Goal: Task Accomplishment & Management: Manage account settings

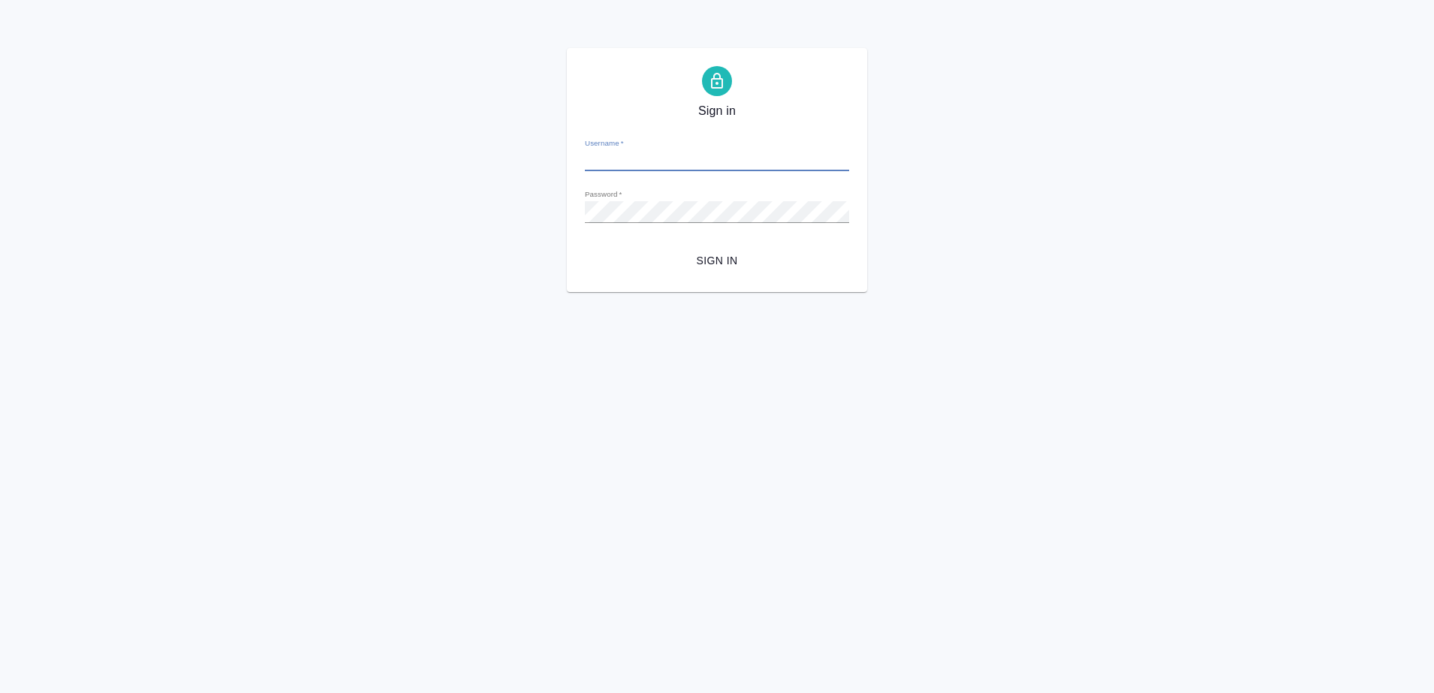
type input "a.petrov@awatera.com"
click at [716, 261] on span "Sign in" at bounding box center [717, 260] width 240 height 19
click at [698, 171] on form "Username   * a.petrov@awatera.com Password   * urlPath   * /Work/68c92ea6e87501…" at bounding box center [717, 200] width 264 height 148
click at [698, 158] on input "[PERSON_NAME][EMAIL_ADDRESS][DOMAIN_NAME]" at bounding box center [717, 160] width 264 height 21
click at [702, 163] on input "[PERSON_NAME][EMAIL_ADDRESS][DOMAIN_NAME]" at bounding box center [717, 160] width 264 height 21
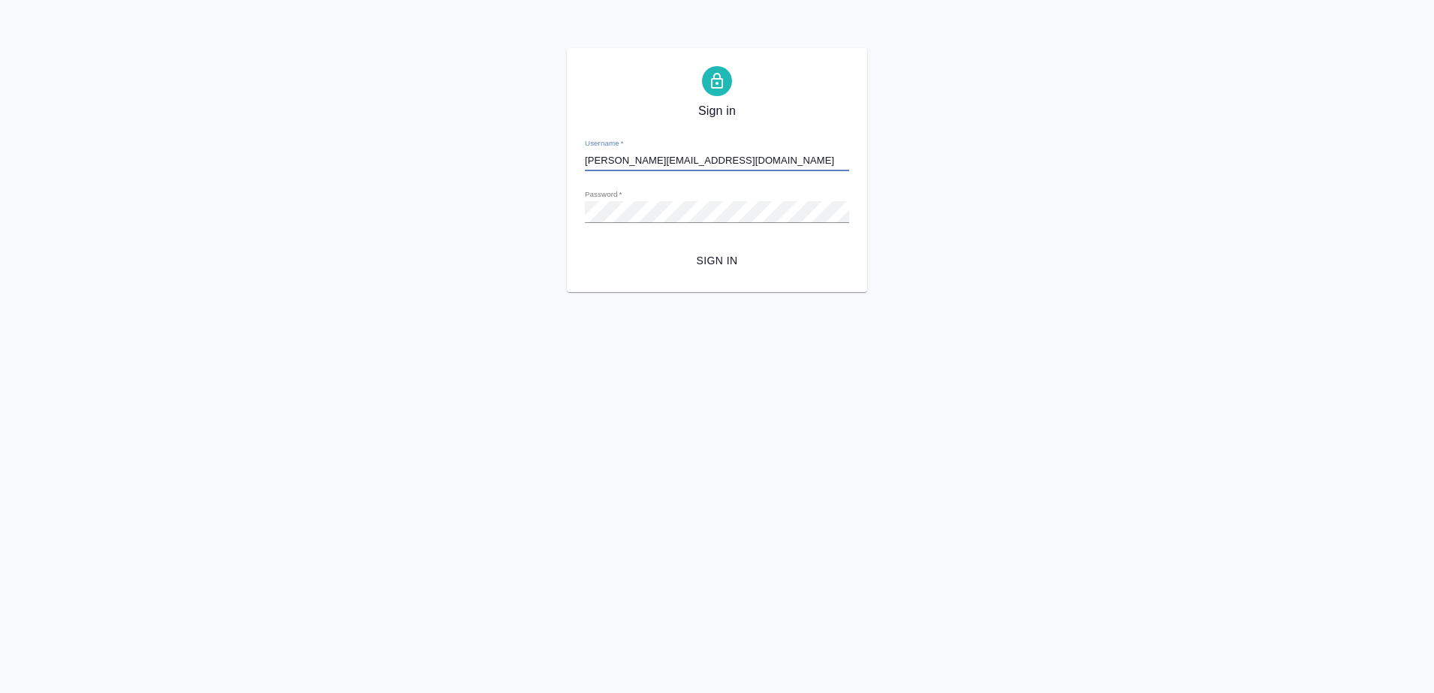
click at [699, 257] on span "Sign in" at bounding box center [717, 260] width 240 height 19
click at [1352, 103] on div "Sign in Username   * a.petrov@awatera.com Password   * urlPath   * /Work/68c92e…" at bounding box center [717, 170] width 1434 height 244
click at [230, 168] on div "Sign in Username   * a.petrov@awatera.com Password   * urlPath   * /Work/68c92e…" at bounding box center [717, 170] width 1434 height 244
click at [717, 263] on span "Sign in" at bounding box center [717, 260] width 240 height 19
type input "[PERSON_NAME][EMAIL_ADDRESS][DOMAIN_NAME]"
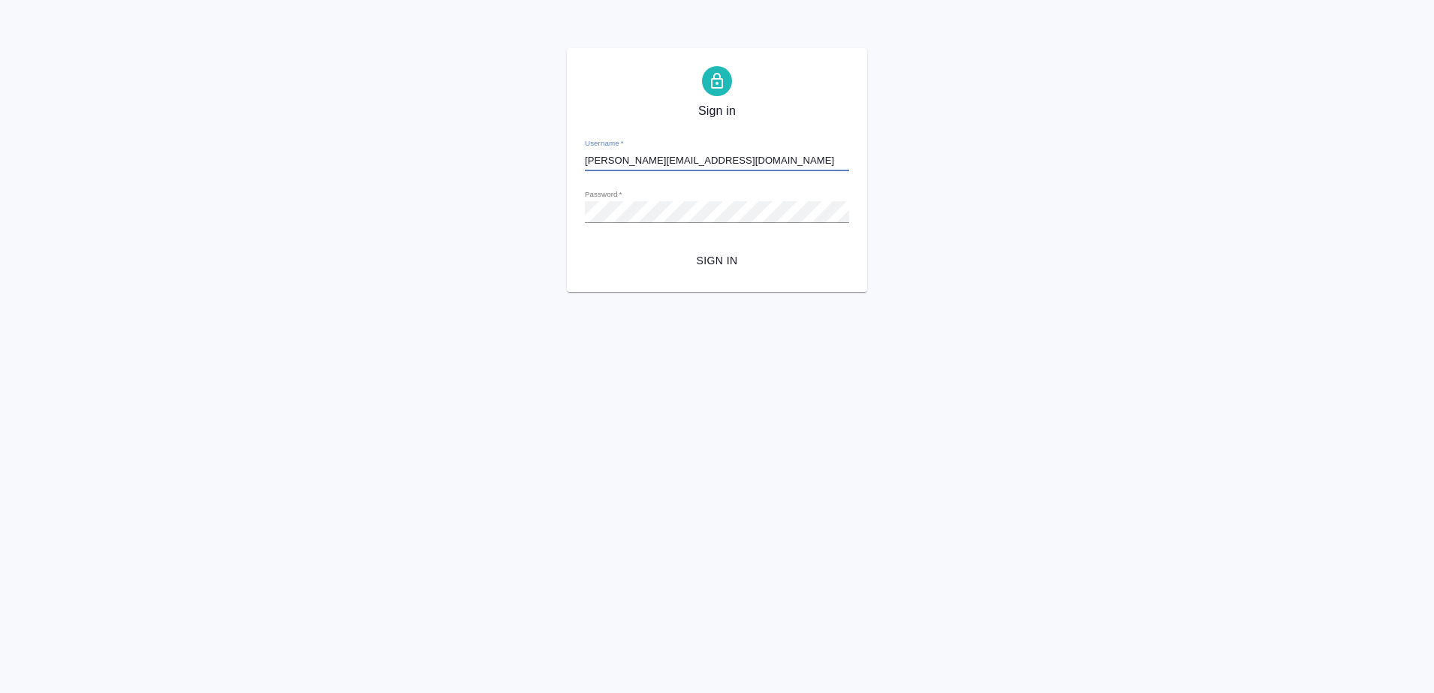
click at [672, 225] on form "Username   * [PERSON_NAME][EMAIL_ADDRESS][DOMAIN_NAME] Password   * urlPath   *…" at bounding box center [717, 200] width 264 height 148
click at [673, 224] on form "Username   * [PERSON_NAME][EMAIL_ADDRESS][DOMAIN_NAME] Password   * urlPath   *…" at bounding box center [717, 200] width 264 height 148
click at [710, 257] on span "Sign in" at bounding box center [717, 260] width 240 height 19
type input "[PERSON_NAME][EMAIL_ADDRESS][DOMAIN_NAME]"
click at [727, 265] on span "Sign in" at bounding box center [717, 260] width 240 height 19
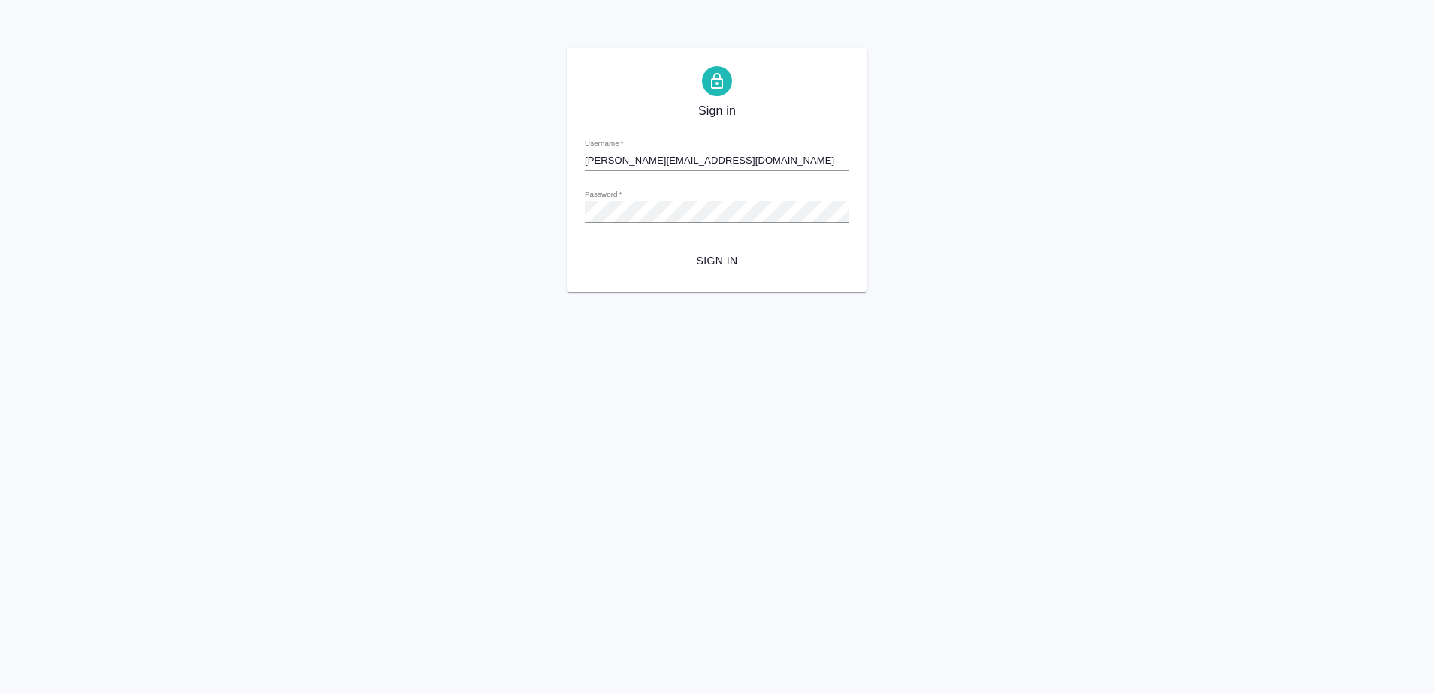
click at [684, 167] on input "a.petrov@awatera.com" at bounding box center [717, 160] width 264 height 21
click at [257, 146] on div "Sign in Username   * a.petrov@awatera.com Password   * urlPath   * /Work/68c92e…" at bounding box center [717, 170] width 1434 height 244
click at [722, 254] on span "Sign in" at bounding box center [717, 260] width 240 height 19
type input "[PERSON_NAME][EMAIL_ADDRESS][DOMAIN_NAME]"
click at [718, 250] on button "Sign in" at bounding box center [717, 261] width 264 height 28
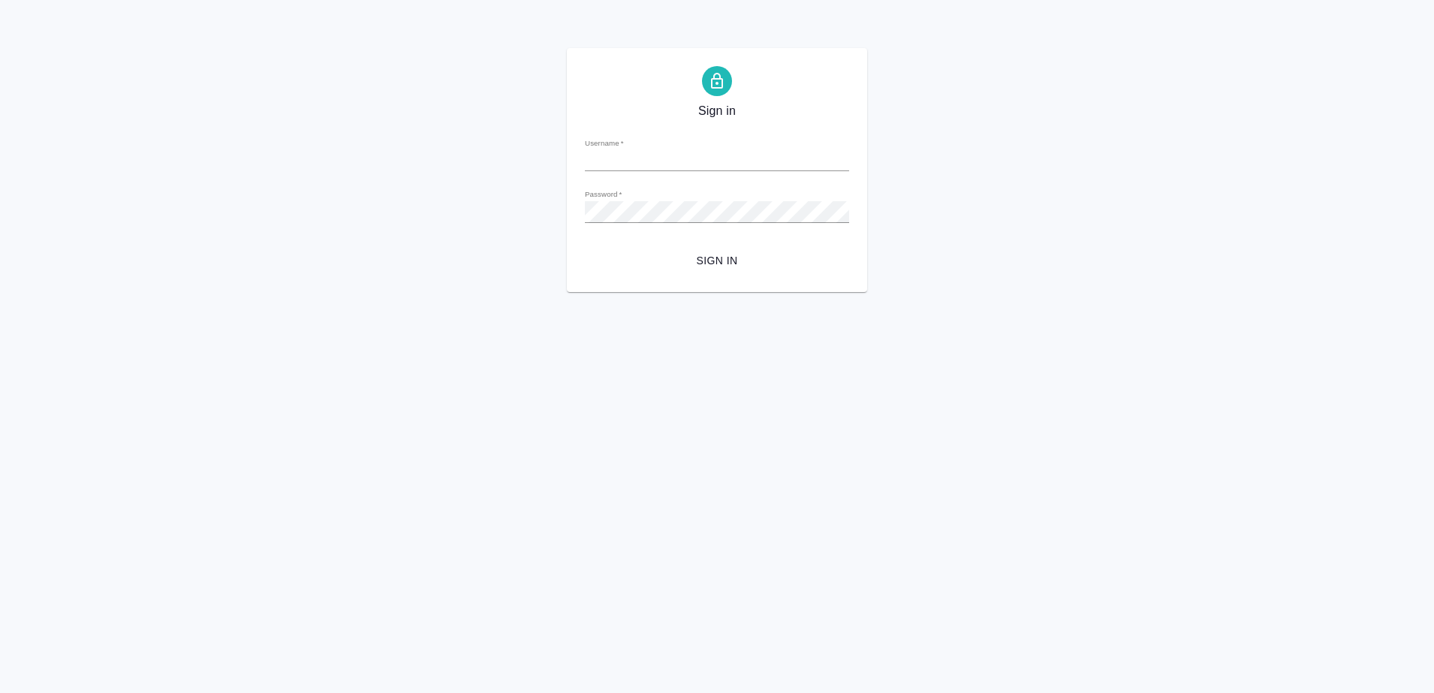
type input "[PERSON_NAME][EMAIL_ADDRESS][DOMAIN_NAME]"
click at [718, 254] on span "Sign in" at bounding box center [717, 260] width 240 height 19
click at [684, 162] on input "[PERSON_NAME][EMAIL_ADDRESS][DOMAIN_NAME]" at bounding box center [717, 160] width 264 height 21
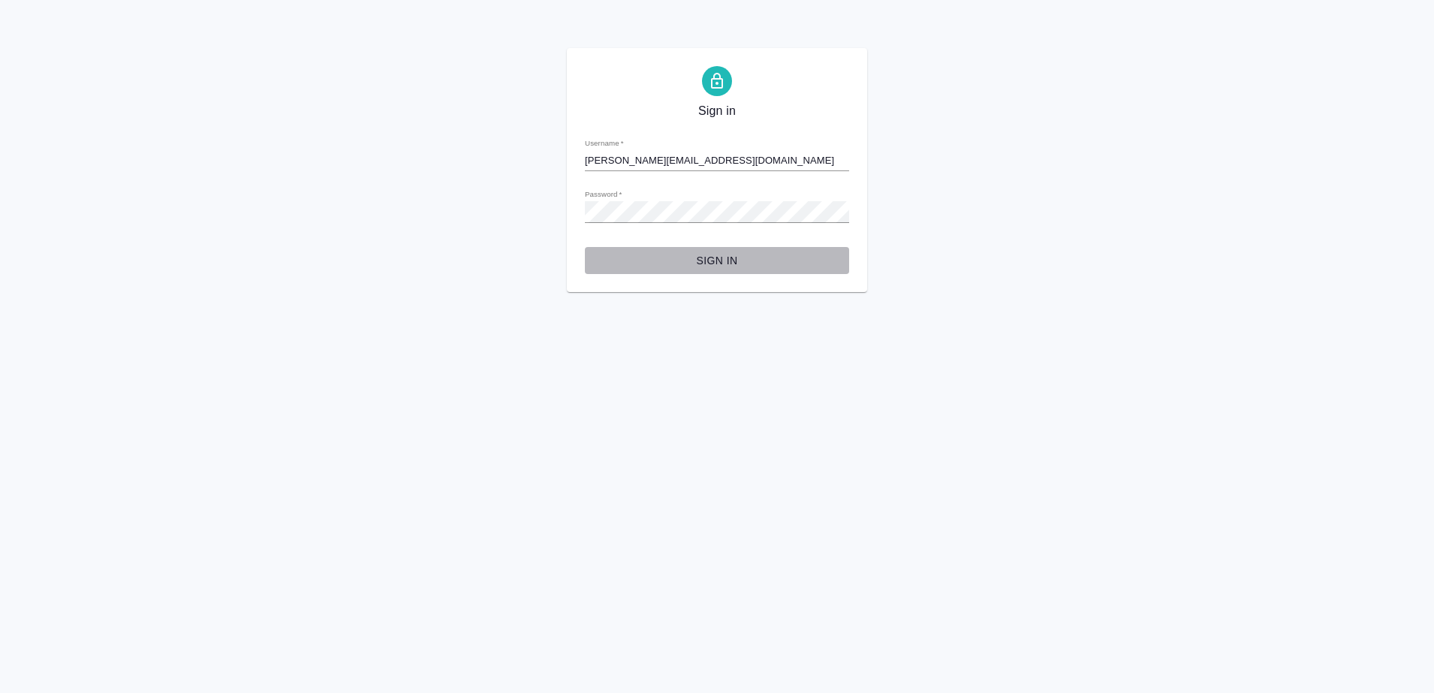
click at [712, 257] on span "Sign in" at bounding box center [717, 260] width 240 height 19
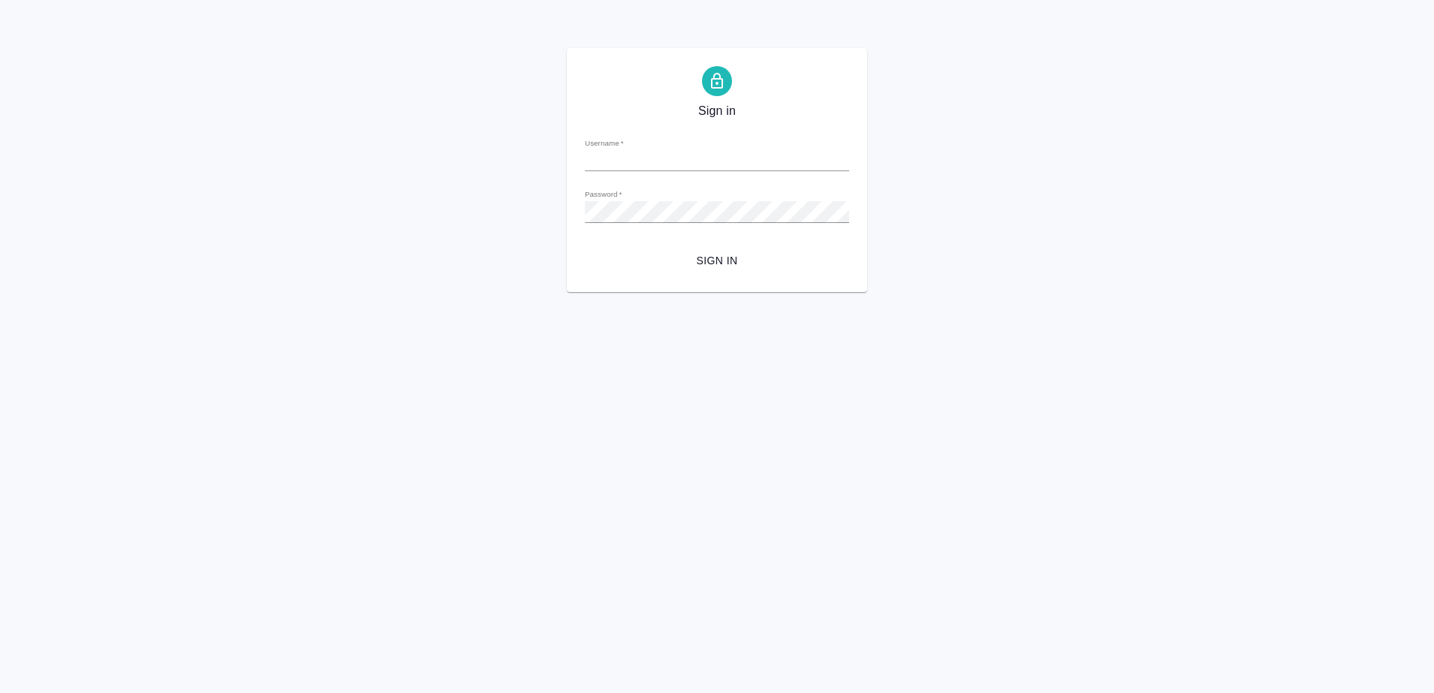
type input "[PERSON_NAME][EMAIL_ADDRESS][DOMAIN_NAME]"
click at [690, 155] on input "[PERSON_NAME][EMAIL_ADDRESS][DOMAIN_NAME]" at bounding box center [717, 160] width 264 height 21
click at [578, 258] on div "Sign in Username   * a.petrov@awatera.com Password   * urlPath   * /Work/68c92e…" at bounding box center [717, 170] width 300 height 244
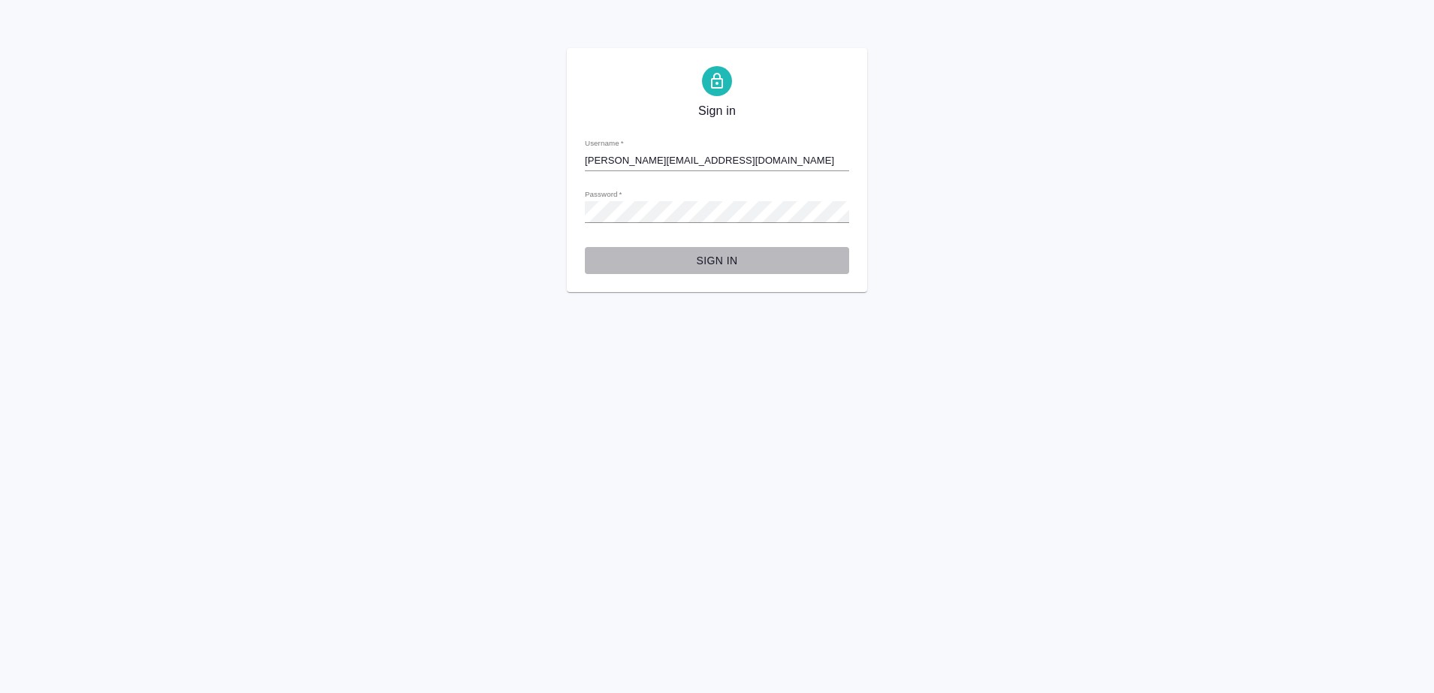
click at [633, 258] on span "Sign in" at bounding box center [717, 260] width 240 height 19
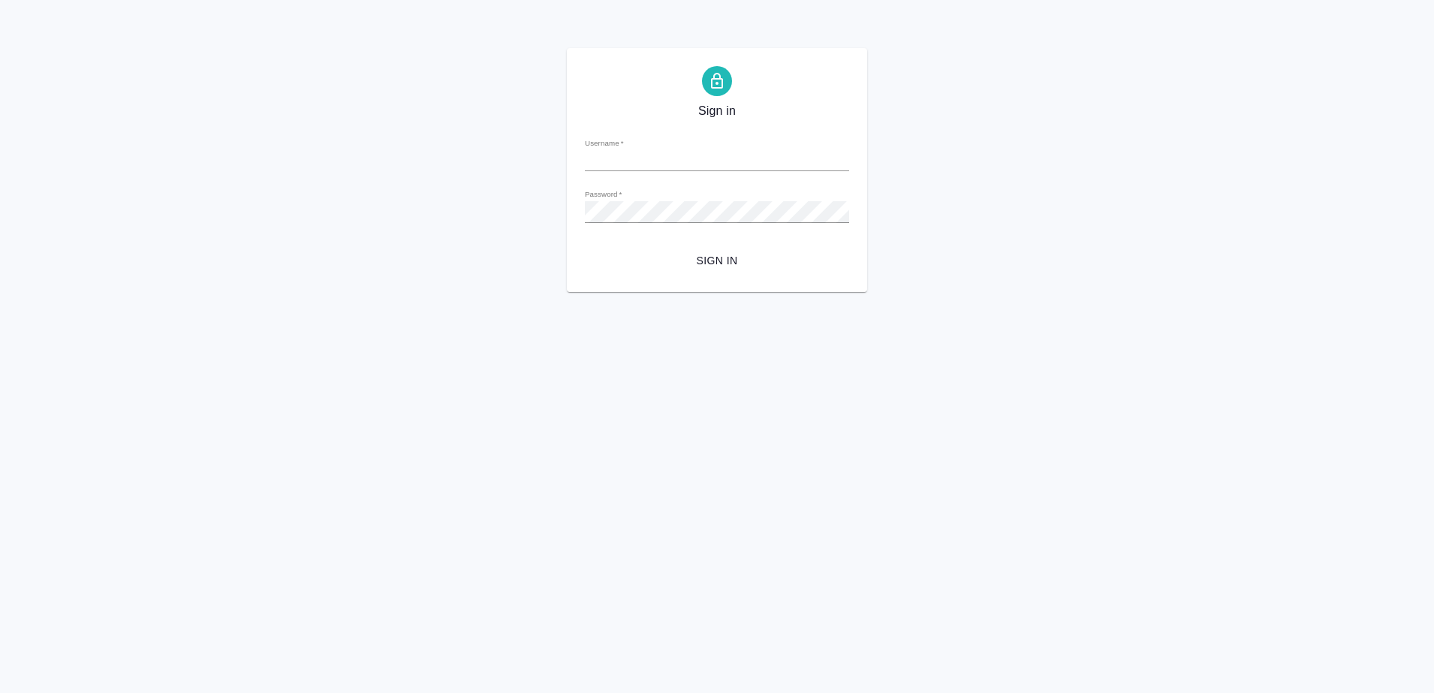
type input "[PERSON_NAME][EMAIL_ADDRESS][DOMAIN_NAME]"
click at [716, 272] on button "Sign in" at bounding box center [717, 261] width 264 height 28
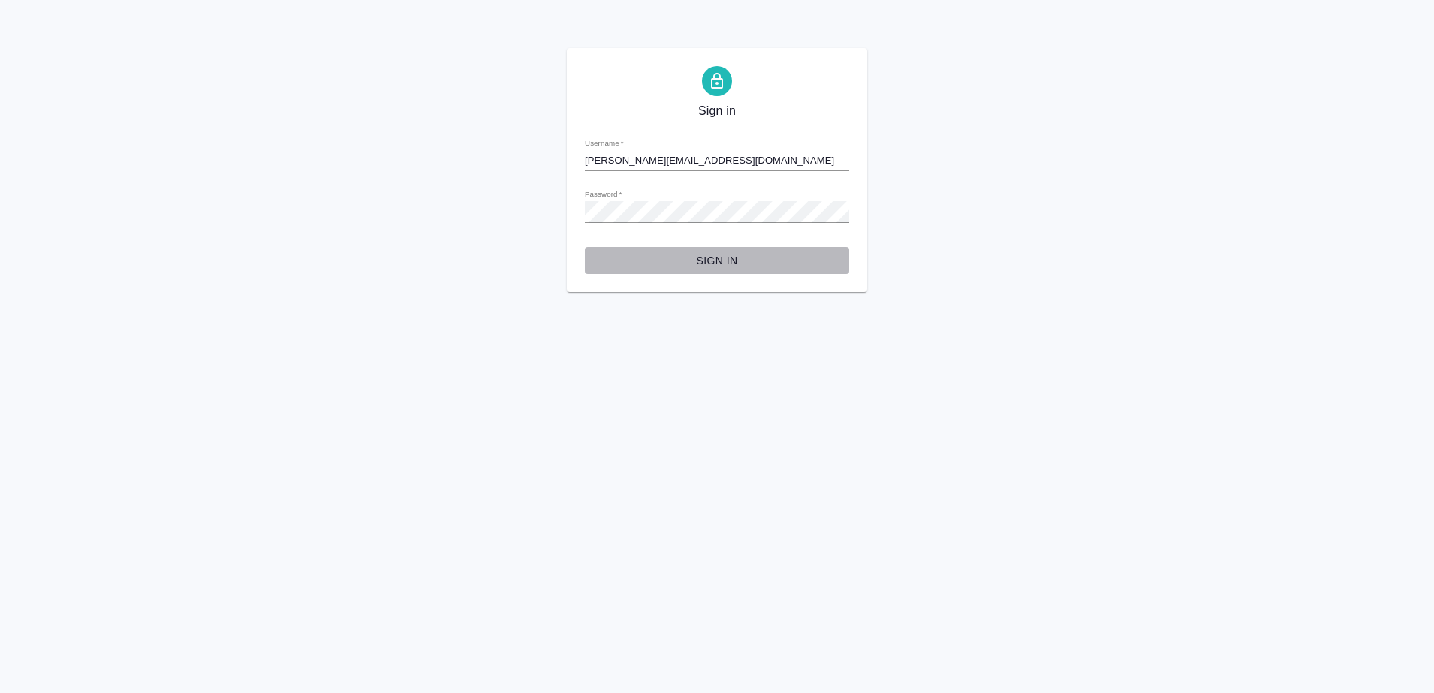
click at [709, 257] on span "Sign in" at bounding box center [717, 260] width 240 height 19
click at [693, 169] on input "a.petrov@awatera.com" at bounding box center [717, 160] width 264 height 21
click at [708, 252] on span "Sign in" at bounding box center [717, 260] width 240 height 19
click at [721, 267] on span "Sign in" at bounding box center [717, 260] width 240 height 19
click at [1138, 119] on div "Sign in Username   * a.petrov@awatera.com Password   * urlPath   * /Work/68c92e…" at bounding box center [717, 170] width 1434 height 244
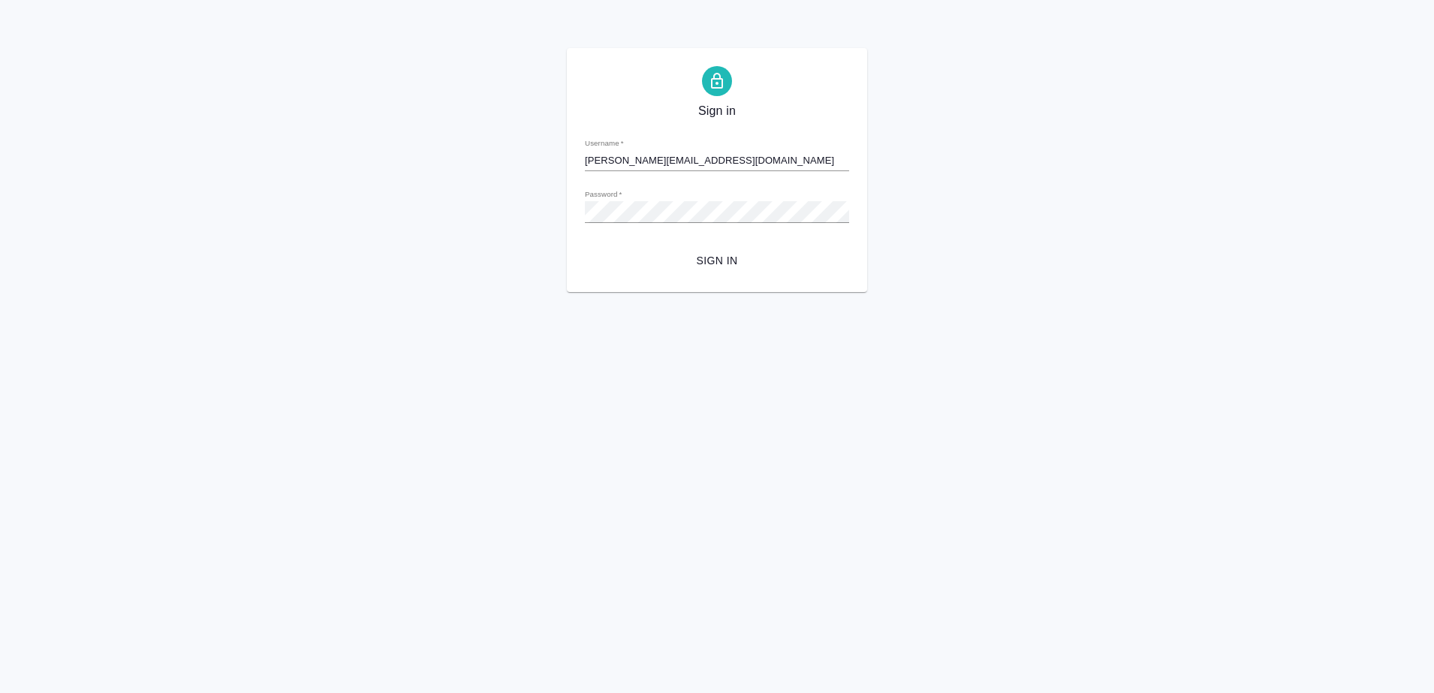
click at [745, 133] on form "Username   * a.petrov@awatera.com Password   * urlPath   * /Work/68c92ea6e87501…" at bounding box center [717, 200] width 264 height 148
click at [664, 182] on form "Username   * a.petrov@awatera.com Password   * urlPath   * /Work/68c92ea6e87501…" at bounding box center [717, 200] width 264 height 148
click at [667, 200] on div "Password   *" at bounding box center [717, 205] width 264 height 33
click at [696, 149] on div "Username   * a.petrov@awatera.com" at bounding box center [717, 154] width 264 height 33
click at [696, 153] on input "a.petrov@awatera.com" at bounding box center [717, 160] width 264 height 21
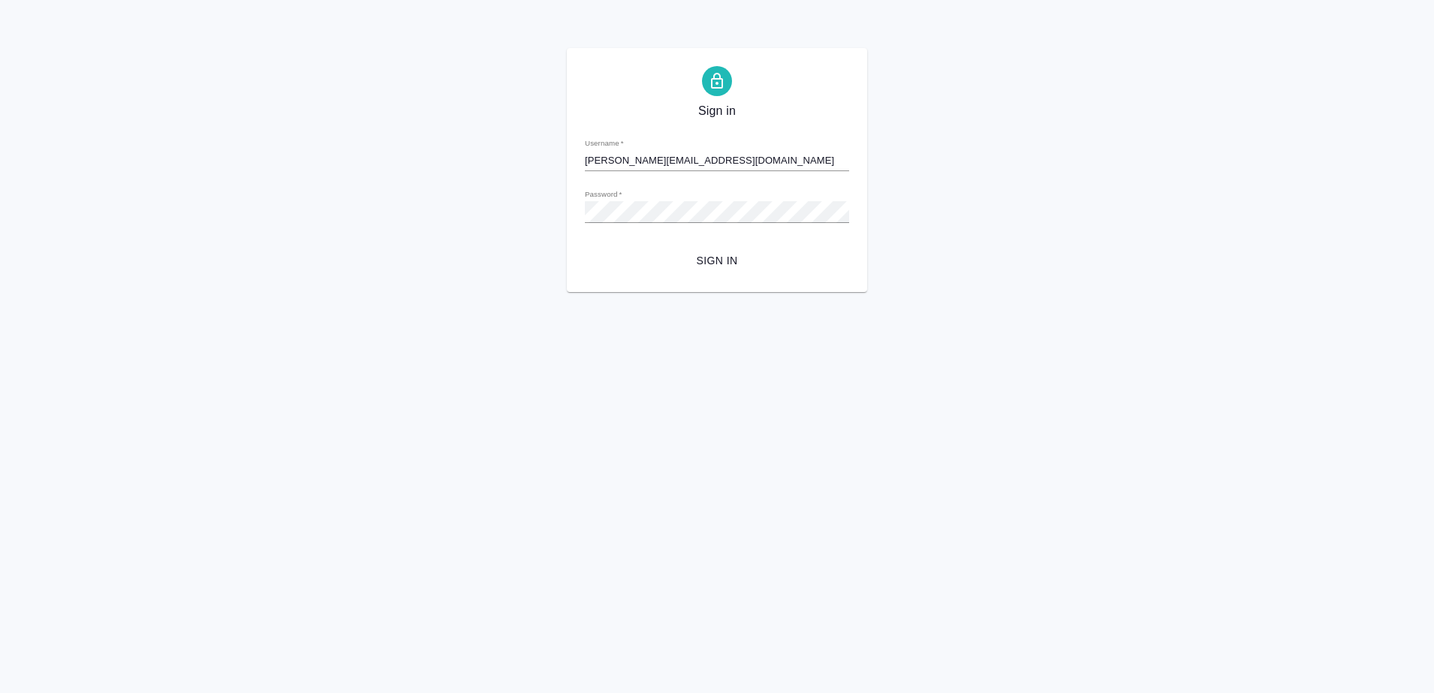
click at [639, 196] on div "Password   *" at bounding box center [717, 205] width 264 height 33
click at [640, 200] on div "Password   *" at bounding box center [717, 205] width 264 height 33
click at [687, 265] on span "Sign in" at bounding box center [717, 260] width 240 height 19
type input "[PERSON_NAME][EMAIL_ADDRESS][DOMAIN_NAME]"
click at [217, 156] on div "Sign in Username   * [PERSON_NAME][EMAIL_ADDRESS][DOMAIN_NAME] Password   * url…" at bounding box center [717, 170] width 1434 height 244
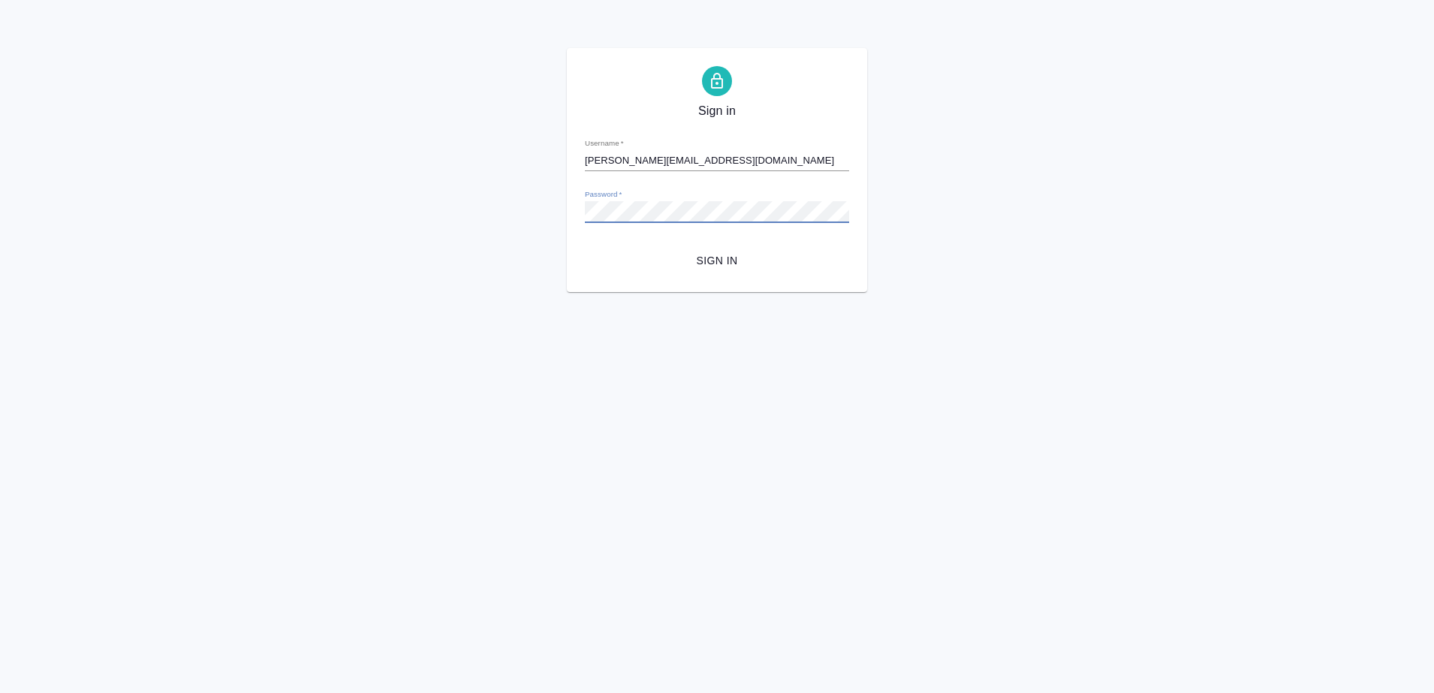
drag, startPoint x: 524, startPoint y: 258, endPoint x: 534, endPoint y: 257, distance: 9.8
click at [524, 258] on div "Sign in Username   * [PERSON_NAME][EMAIL_ADDRESS][DOMAIN_NAME] Password   * url…" at bounding box center [717, 170] width 1434 height 244
click at [705, 258] on span "Sign in" at bounding box center [717, 260] width 240 height 19
type input "[PERSON_NAME][EMAIL_ADDRESS][DOMAIN_NAME]"
click at [704, 231] on form "Username   * a.petrov@awatera.com Password   * urlPath   * /Work/68c7fab7da44a9…" at bounding box center [717, 200] width 264 height 148
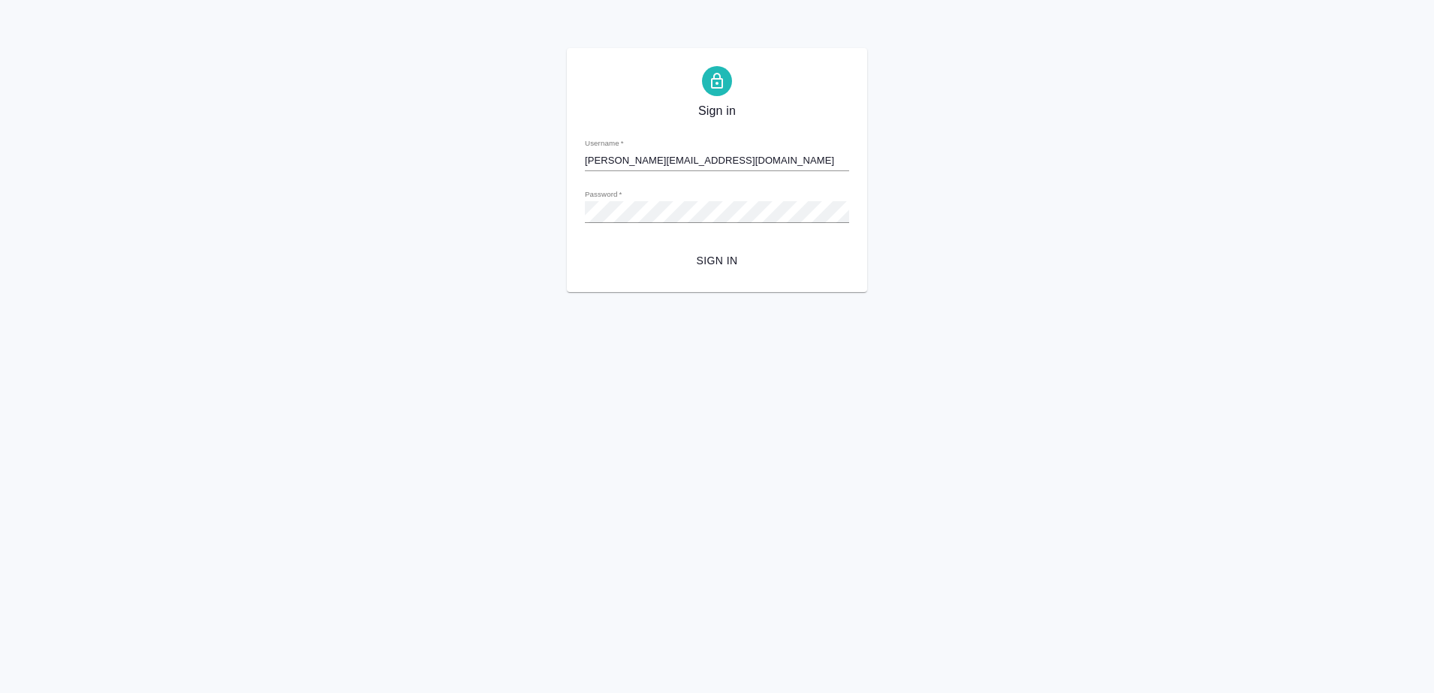
click at [694, 263] on span "Sign in" at bounding box center [717, 260] width 240 height 19
type input "[PERSON_NAME][EMAIL_ADDRESS][DOMAIN_NAME]"
click at [362, 181] on div "Sign in Username   * [PERSON_NAME][EMAIL_ADDRESS][DOMAIN_NAME] Password   * url…" at bounding box center [717, 170] width 1434 height 244
click at [563, 211] on div "Sign in Username   * [PERSON_NAME][EMAIL_ADDRESS][DOMAIN_NAME] Password   * url…" at bounding box center [717, 170] width 1434 height 244
click at [673, 254] on span "Sign in" at bounding box center [717, 260] width 240 height 19
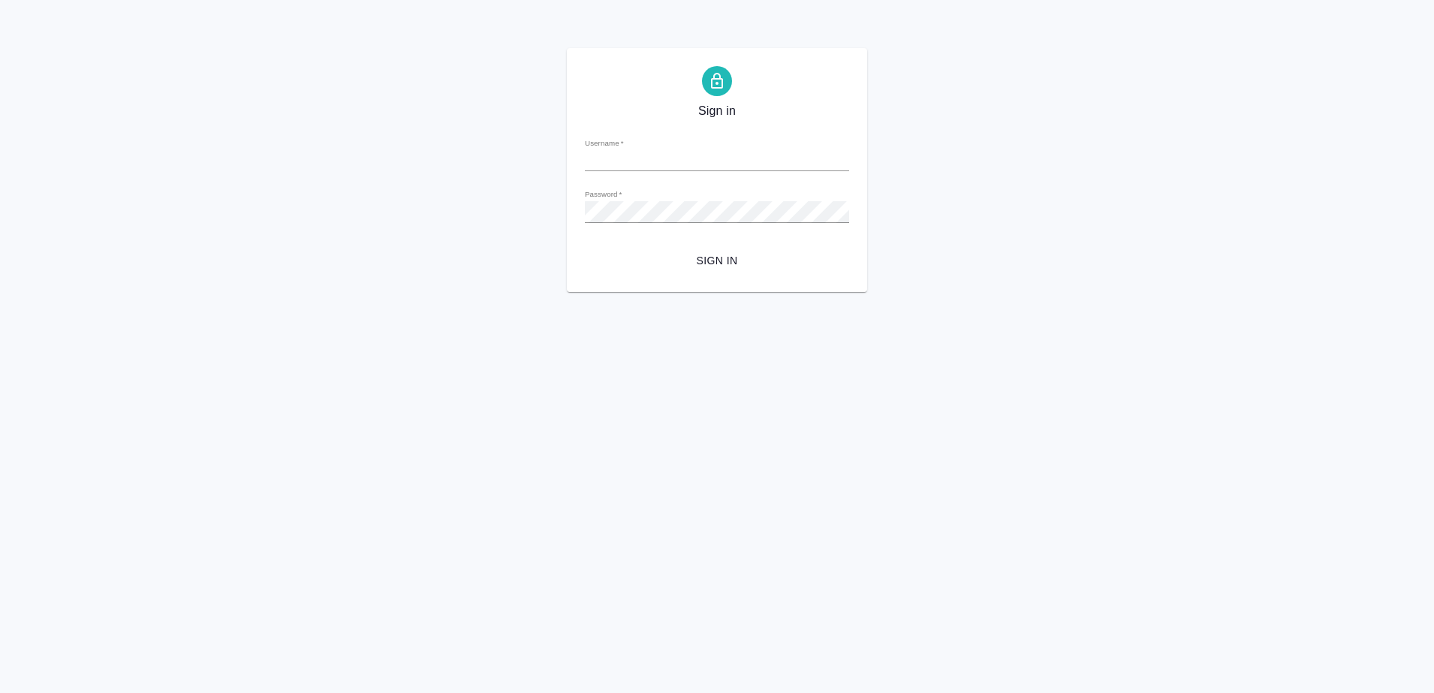
type input "[PERSON_NAME][EMAIL_ADDRESS][DOMAIN_NAME]"
click at [468, 196] on div "Sign in Username   * [PERSON_NAME][EMAIL_ADDRESS][DOMAIN_NAME] Password   * url…" at bounding box center [717, 170] width 1434 height 244
click at [579, 215] on div "Sign in Username   * [PERSON_NAME][EMAIL_ADDRESS][DOMAIN_NAME] Password   * url…" at bounding box center [717, 170] width 300 height 244
click at [685, 260] on span "Sign in" at bounding box center [717, 260] width 240 height 19
type input "[PERSON_NAME][EMAIL_ADDRESS][DOMAIN_NAME]"
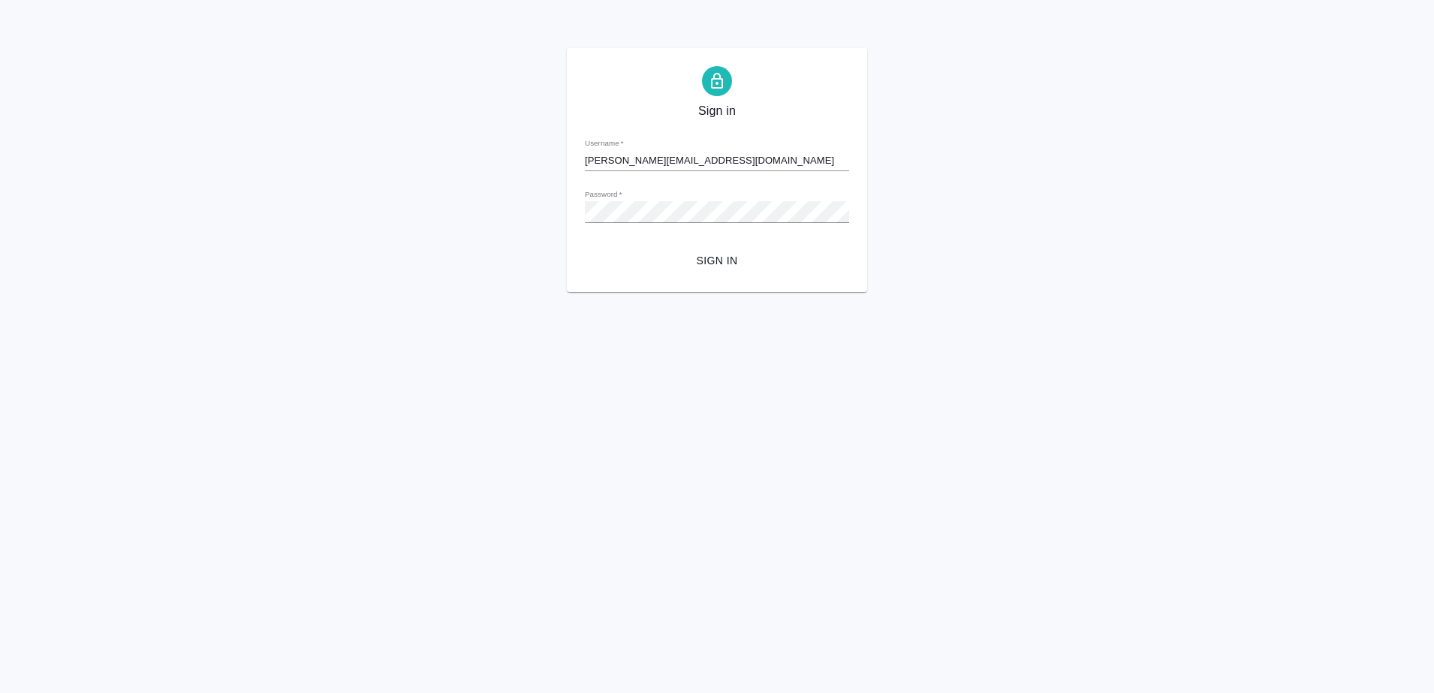
click at [643, 257] on span "Sign in" at bounding box center [717, 260] width 240 height 19
click at [437, 192] on div "Sign in Username   * [PERSON_NAME][EMAIL_ADDRESS][DOMAIN_NAME] Password   * url…" at bounding box center [717, 170] width 1434 height 244
click at [381, 185] on div "Sign in Username   * [PERSON_NAME][EMAIL_ADDRESS][DOMAIN_NAME] Password   * url…" at bounding box center [717, 170] width 1434 height 244
click at [565, 217] on div "Sign in Username   * [PERSON_NAME][EMAIL_ADDRESS][DOMAIN_NAME] Password   * url…" at bounding box center [717, 170] width 1434 height 244
click at [706, 260] on span "Sign in" at bounding box center [717, 260] width 240 height 19
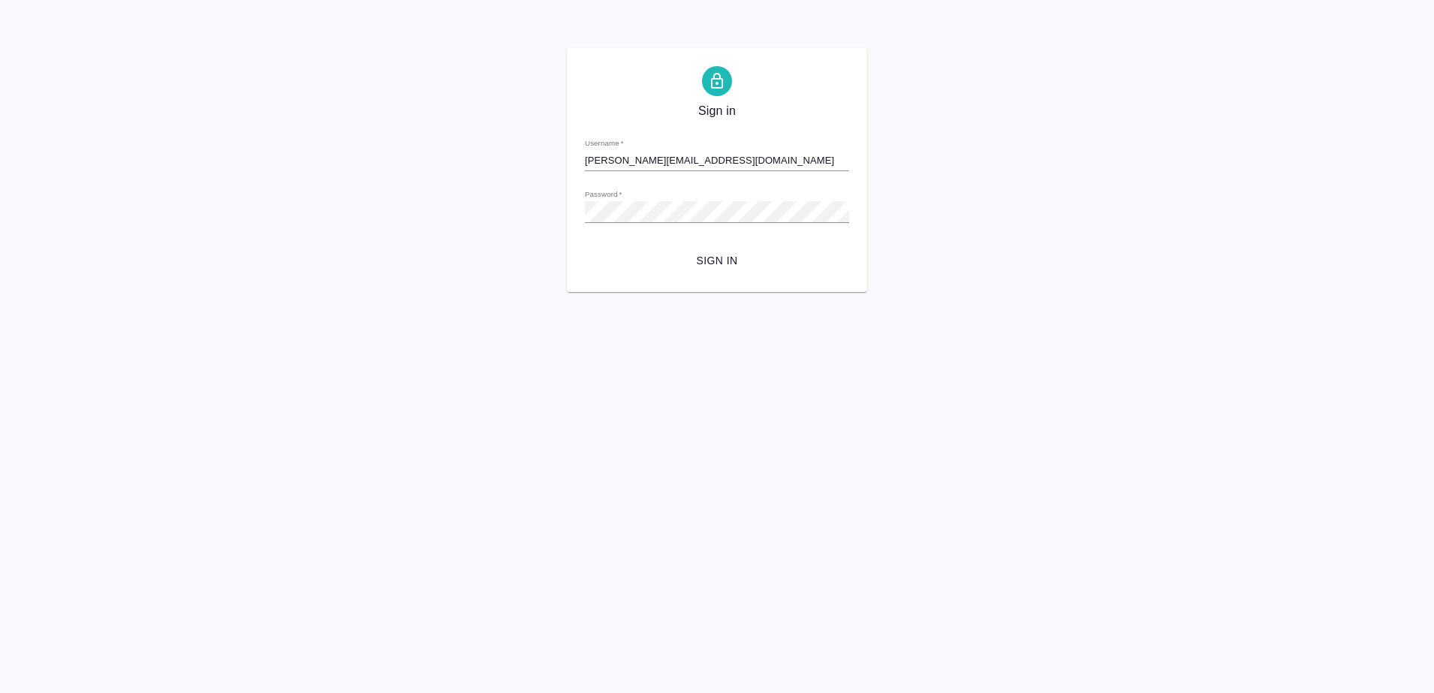
click at [657, 247] on button "Sign in" at bounding box center [717, 261] width 264 height 28
click at [443, 209] on div "Sign in Username   * [PERSON_NAME][EMAIL_ADDRESS][DOMAIN_NAME] Password   * url…" at bounding box center [717, 170] width 1434 height 244
click at [548, 219] on div "Sign in Username   * [PERSON_NAME][EMAIL_ADDRESS][DOMAIN_NAME] Password   * url…" at bounding box center [717, 170] width 1434 height 244
click at [707, 261] on span "Sign in" at bounding box center [717, 260] width 240 height 19
type input "[PERSON_NAME][EMAIL_ADDRESS][DOMAIN_NAME]"
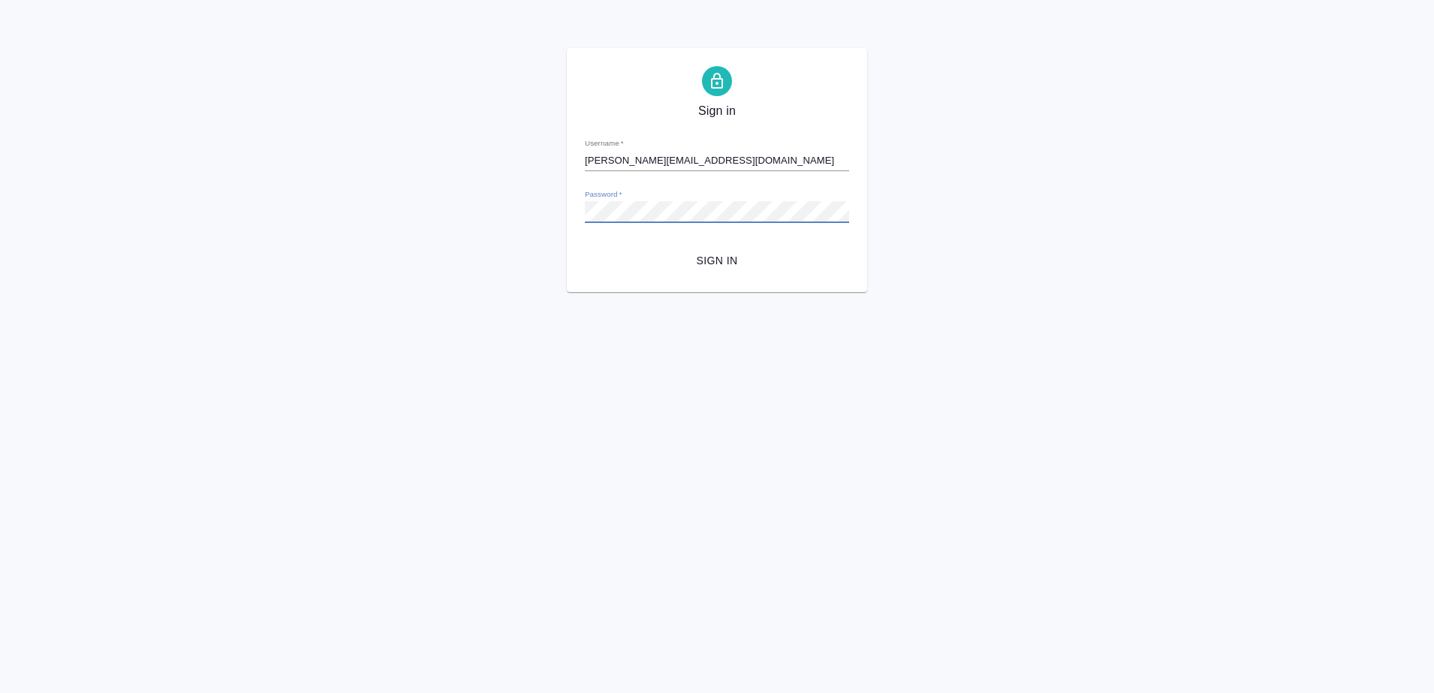
click at [356, 191] on div "Sign in Username   * [PERSON_NAME][EMAIL_ADDRESS][DOMAIN_NAME] Password   * url…" at bounding box center [717, 170] width 1434 height 244
click at [327, 257] on div "Sign in Username   * [PERSON_NAME][EMAIL_ADDRESS][DOMAIN_NAME] Password   * url…" at bounding box center [717, 170] width 1434 height 244
click at [736, 263] on span "Sign in" at bounding box center [717, 260] width 240 height 19
click at [516, 209] on div "Sign in Username   * [PERSON_NAME][EMAIL_ADDRESS][DOMAIN_NAME] Password   * url…" at bounding box center [717, 170] width 1434 height 244
click at [700, 266] on span "Sign in" at bounding box center [717, 260] width 240 height 19
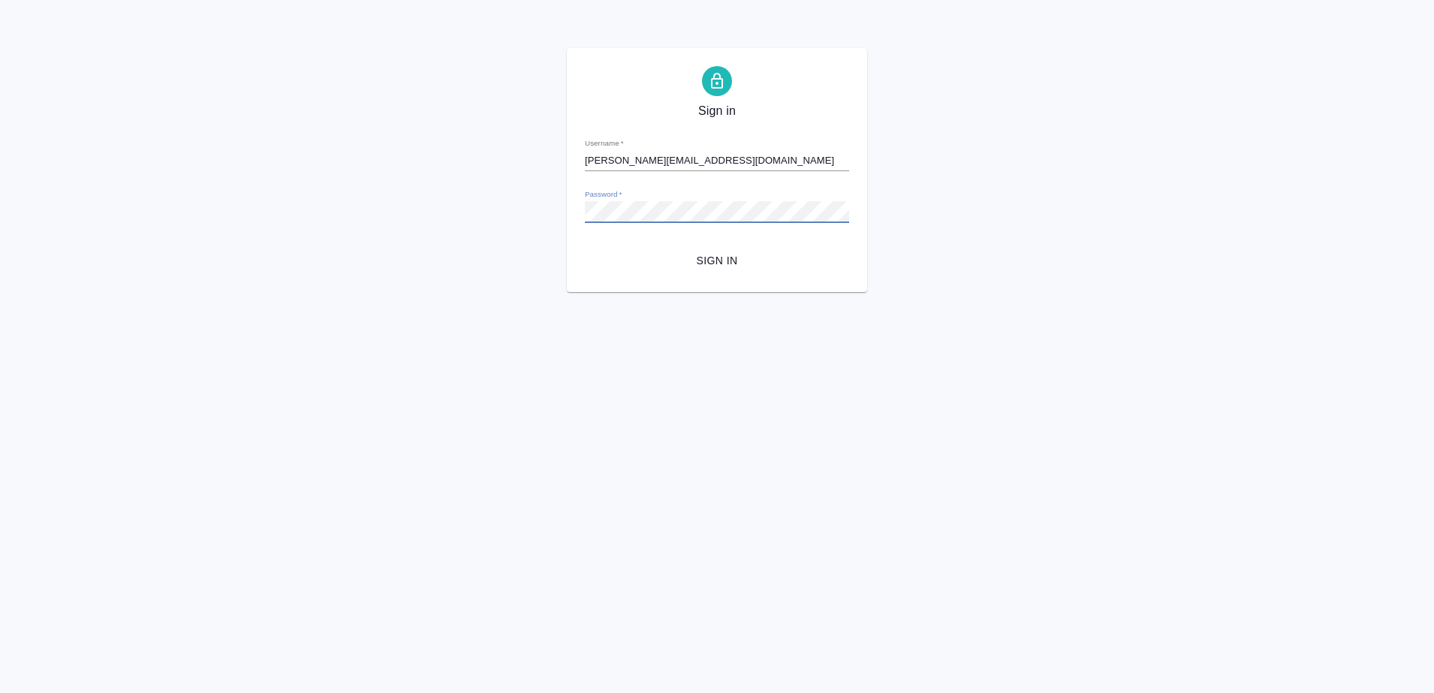
click at [360, 164] on div "Sign in Username   * [PERSON_NAME][EMAIL_ADDRESS][DOMAIN_NAME] Password   * url…" at bounding box center [717, 170] width 1434 height 244
click at [546, 292] on html "Sign in Username   * [PERSON_NAME][EMAIL_ADDRESS][DOMAIN_NAME] Password   * url…" at bounding box center [717, 146] width 1434 height 292
click at [709, 260] on span "Sign in" at bounding box center [717, 260] width 240 height 19
click at [338, 167] on div "Sign in Username   * a.petrov@awatera.com Password   * urlPath   * /Work/68c7fa…" at bounding box center [717, 170] width 1434 height 244
click at [487, 292] on html "Sign in Username   * a.petrov@awatera.com Password   * urlPath   * /Work/68c7fa…" at bounding box center [717, 146] width 1434 height 292
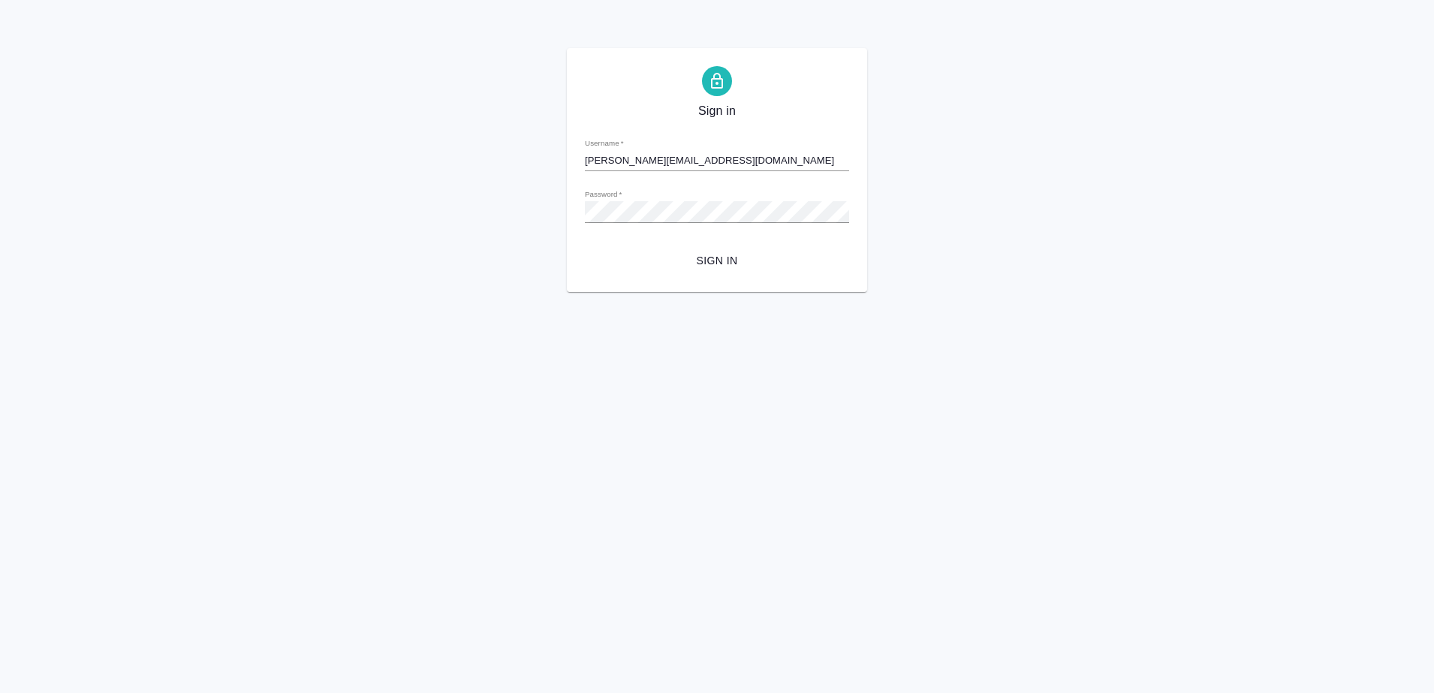
click at [724, 265] on span "Sign in" at bounding box center [717, 260] width 240 height 19
click at [412, 162] on div "Sign in Username   * a.petrov@awatera.com Password   * urlPath   * /Work/68c7fa…" at bounding box center [717, 170] width 1434 height 244
click at [717, 255] on span "Sign in" at bounding box center [717, 260] width 240 height 19
